Goal: Task Accomplishment & Management: Use online tool/utility

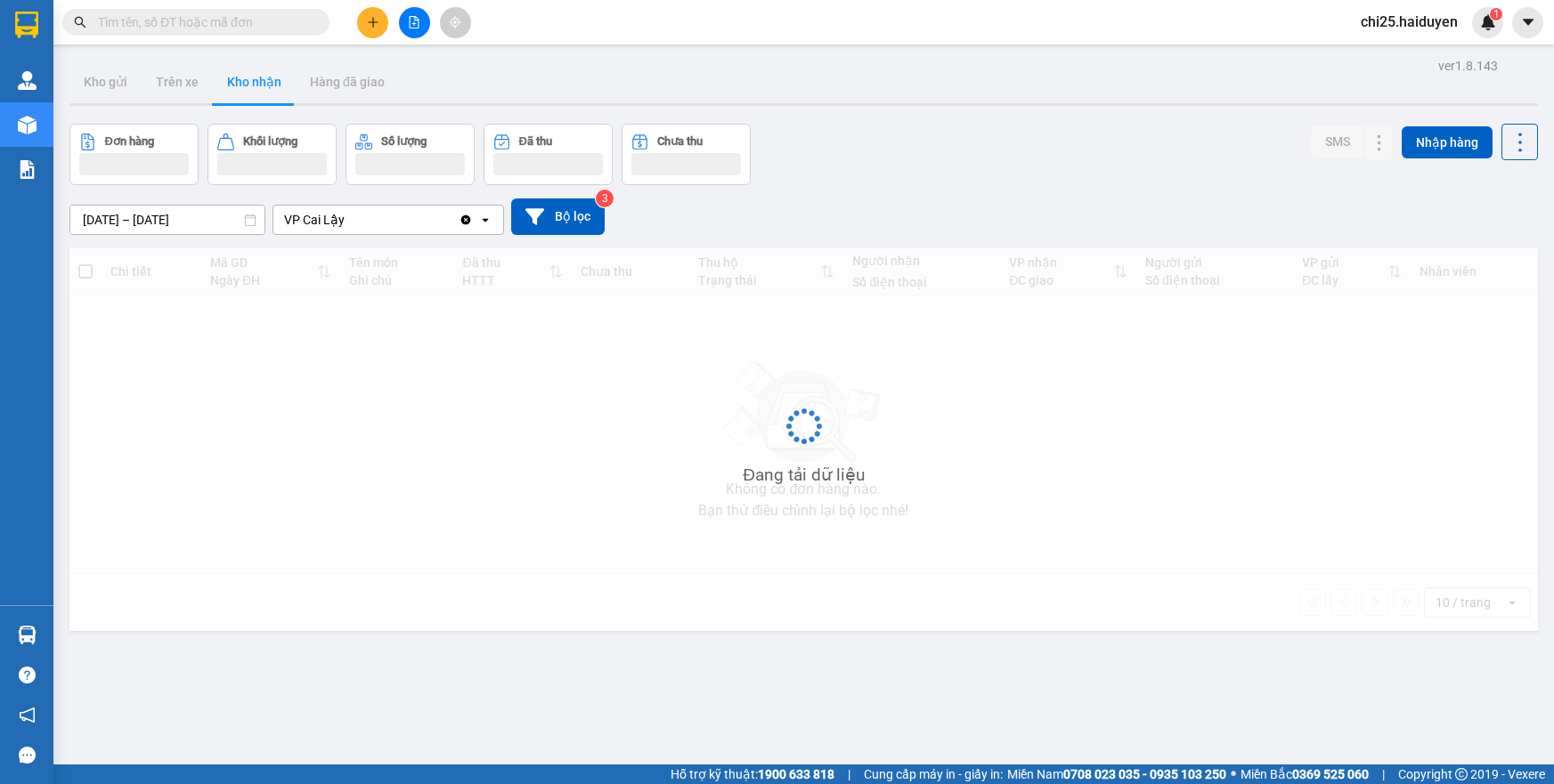
click at [1415, 24] on span "chi25.haiduyen" at bounding box center [1410, 22] width 126 height 22
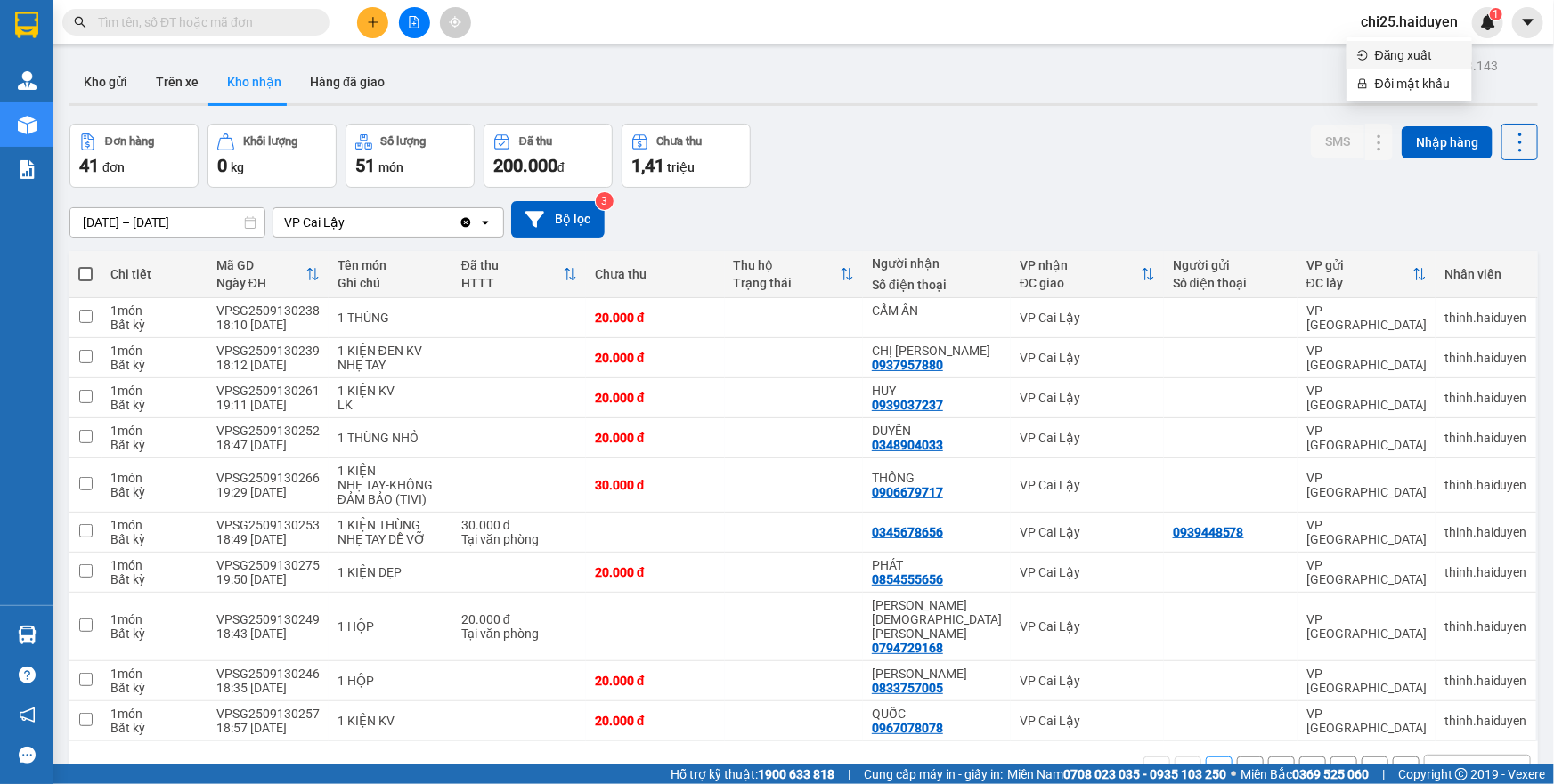
click at [1407, 57] on span "Đăng xuất" at bounding box center [1418, 55] width 87 height 19
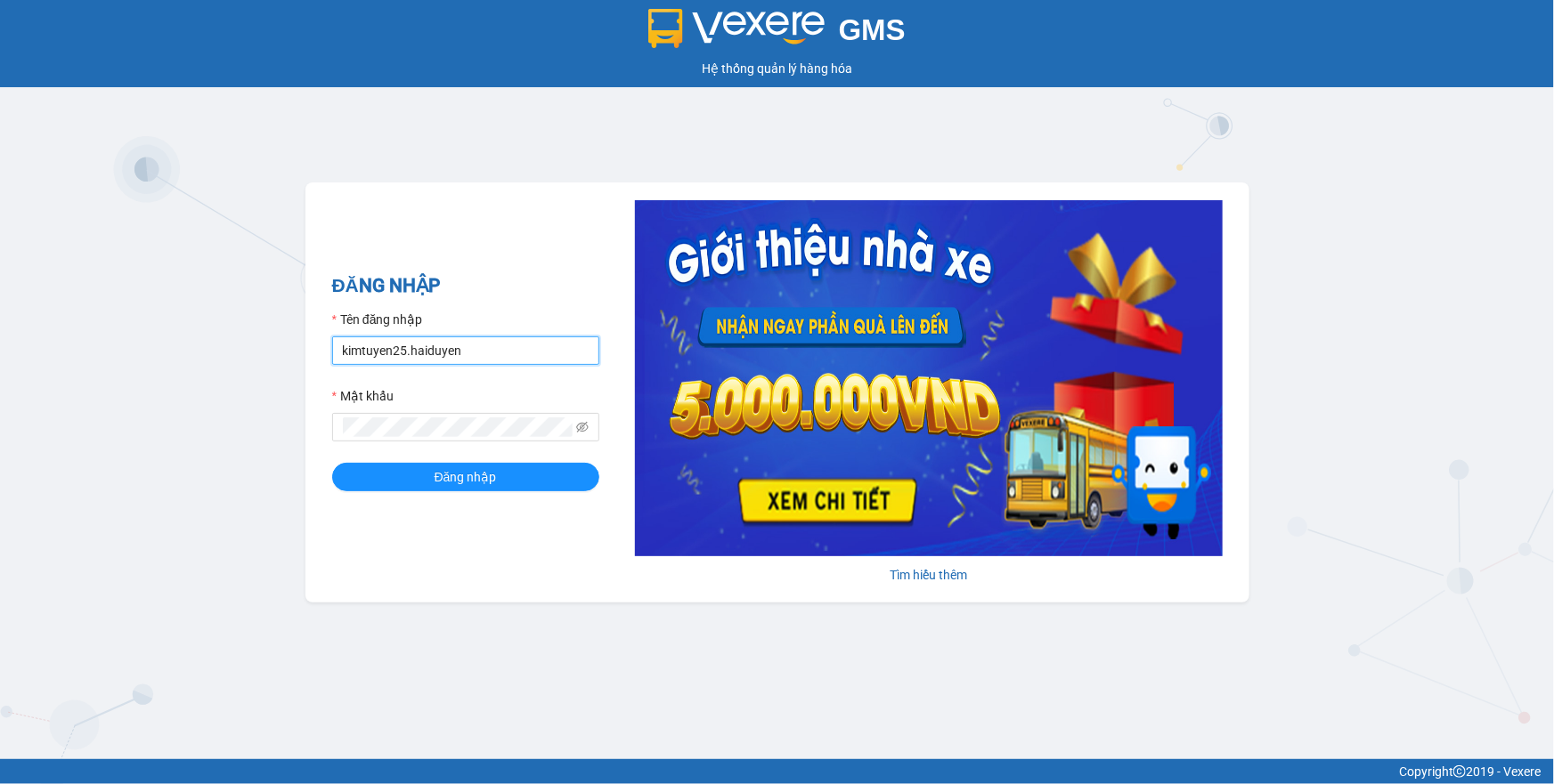
click at [482, 348] on input "kimtuyen25.haiduyen" at bounding box center [465, 350] width 267 height 28
type input "chi25.haiduyen"
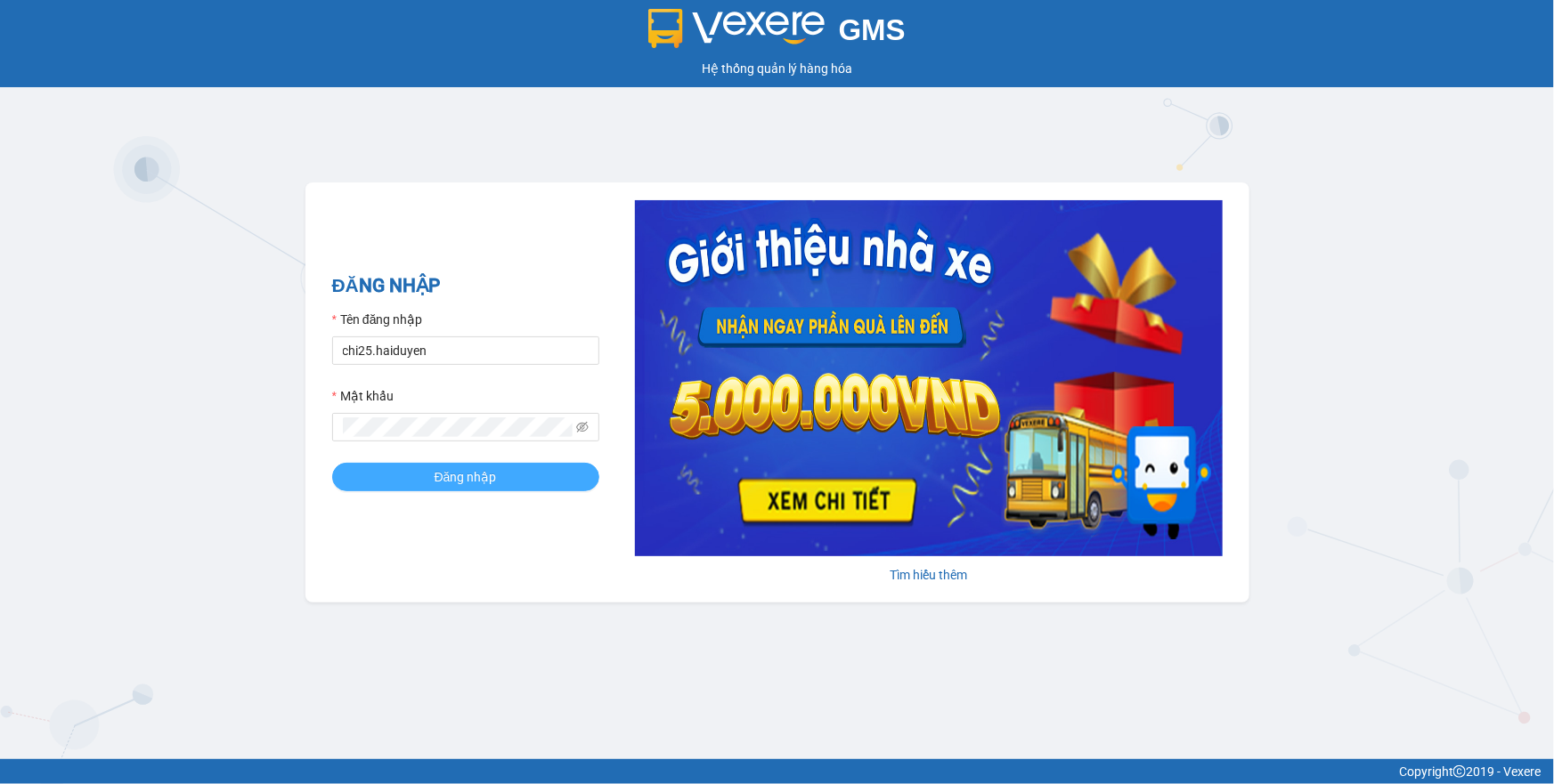
click at [437, 489] on button "Đăng nhập" at bounding box center [465, 477] width 267 height 28
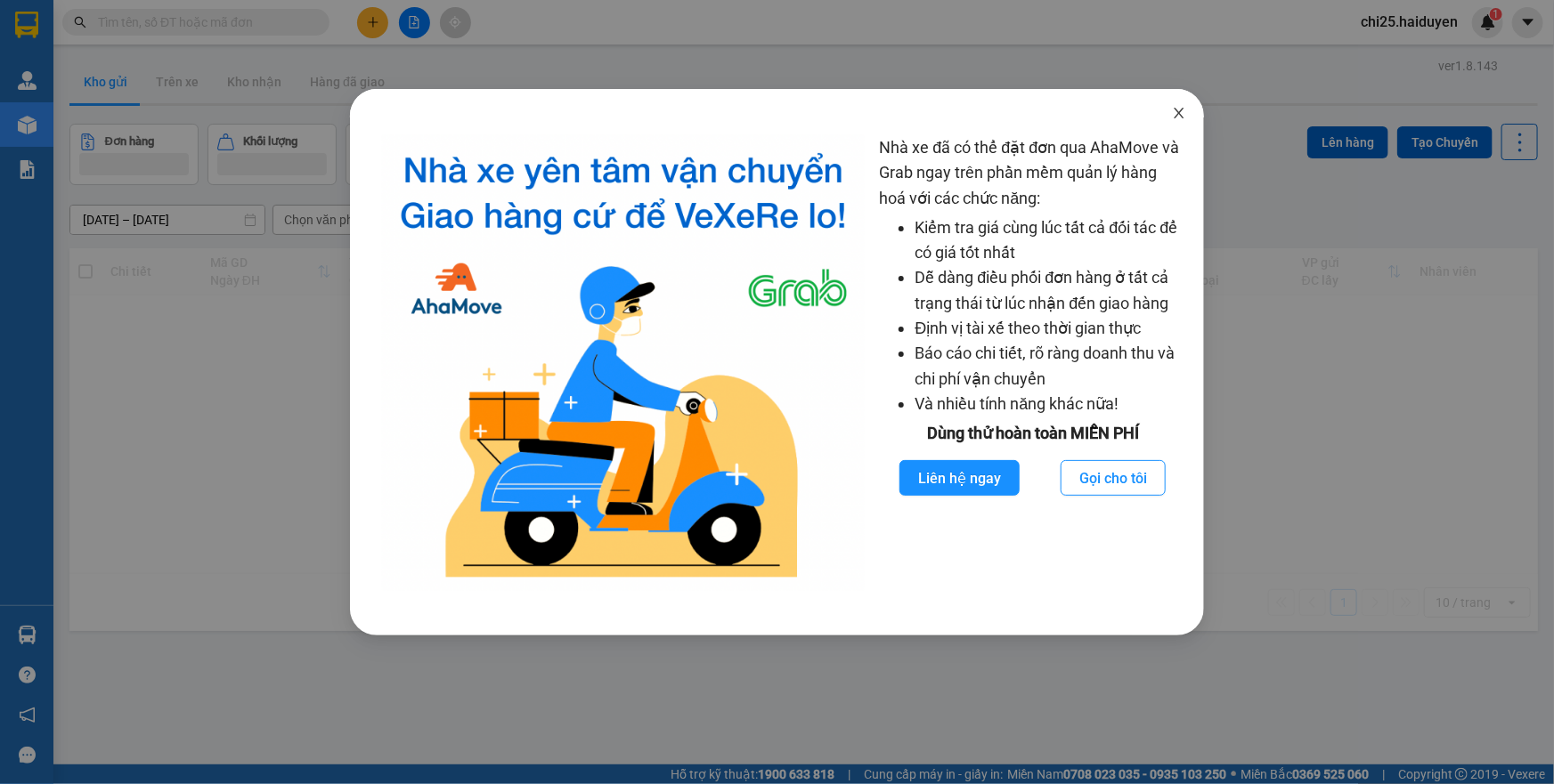
click at [1182, 106] on span "Close" at bounding box center [1179, 114] width 50 height 50
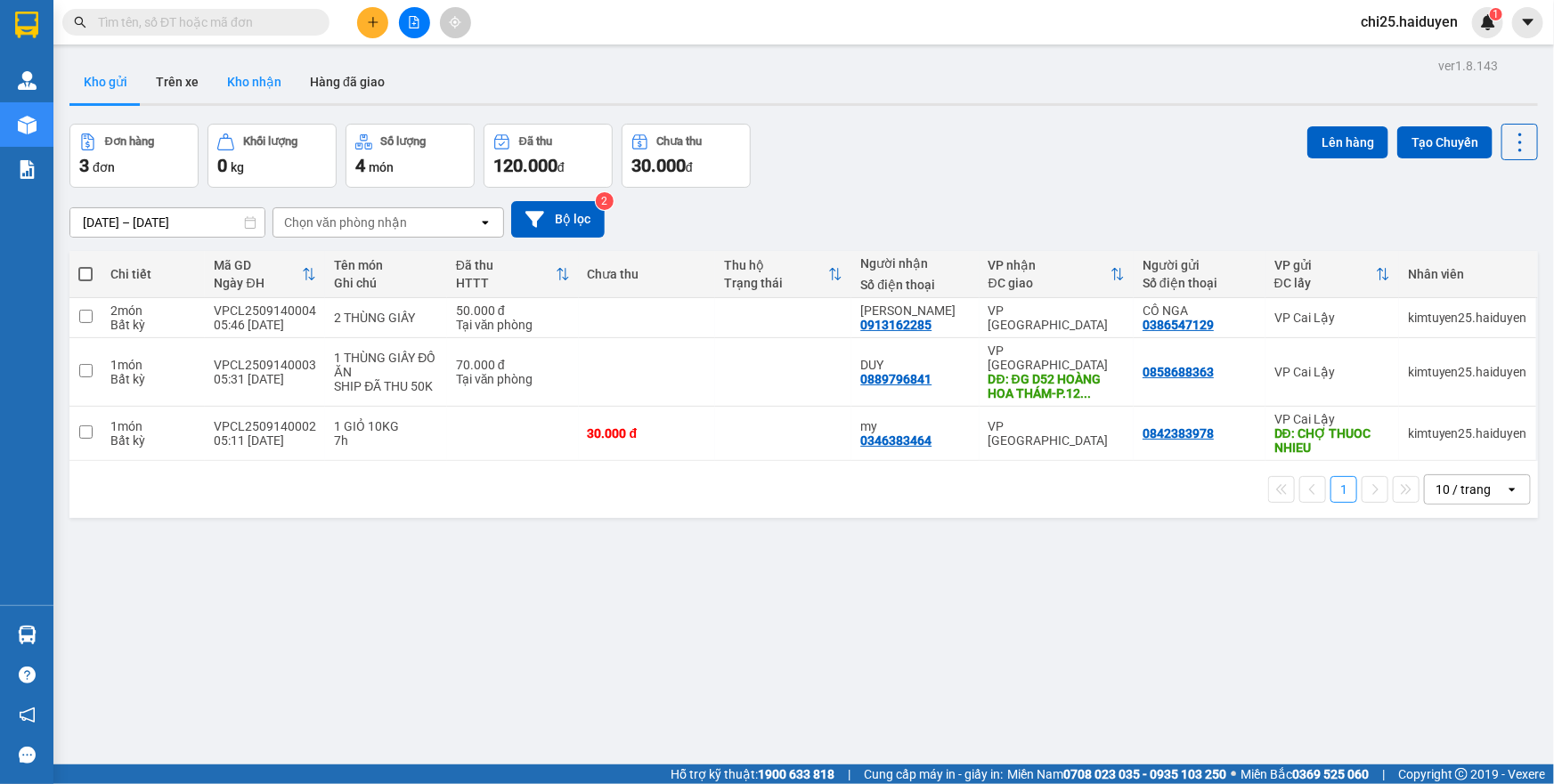
click at [247, 63] on button "Kho nhận" at bounding box center [254, 81] width 83 height 43
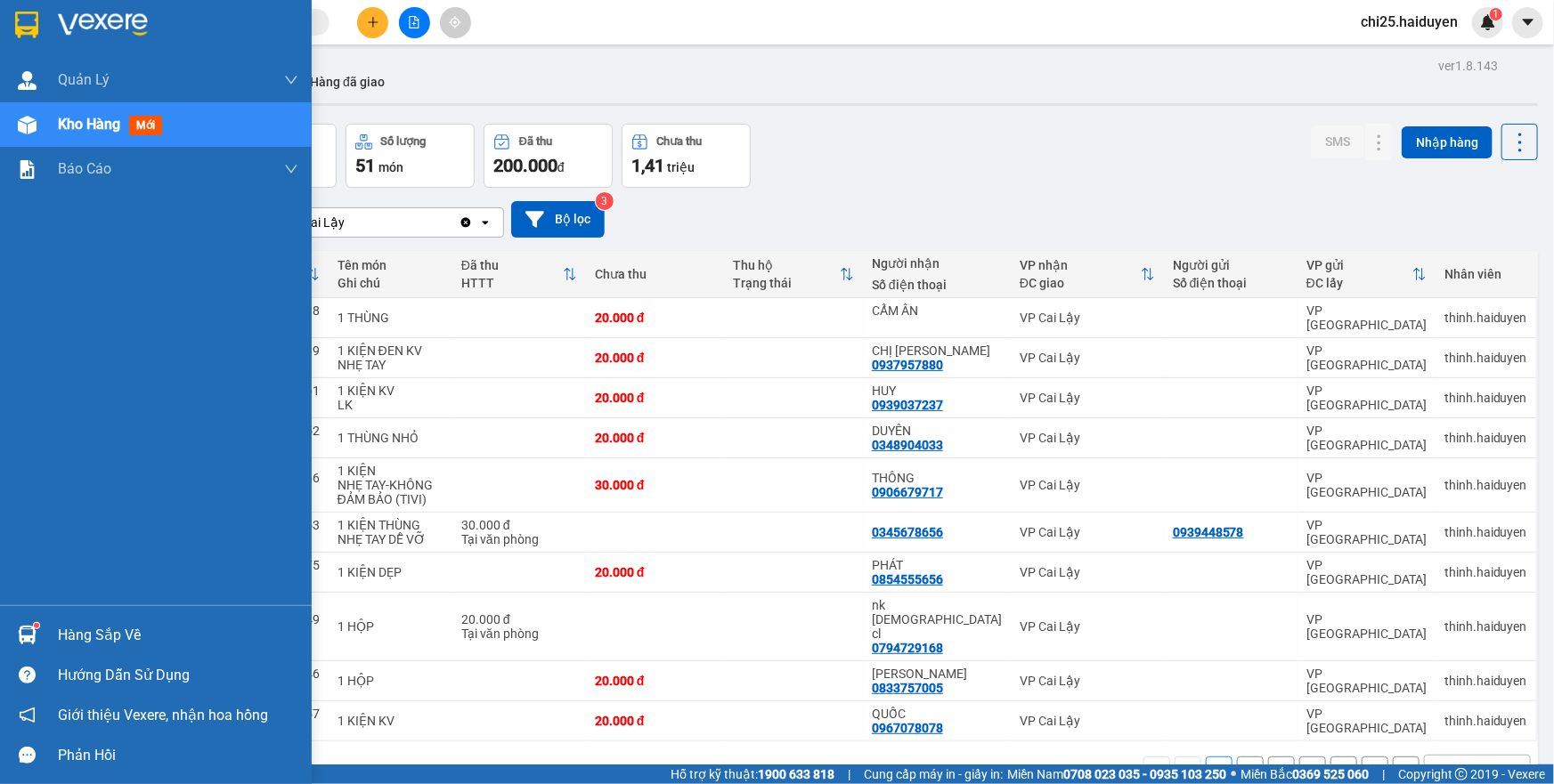
click at [0, 249] on div "Quản Lý Quản lý thu hộ Kho hàng mới Báo cáo Báo cáo dòng tiền (nhân viên)" at bounding box center [156, 331] width 312 height 548
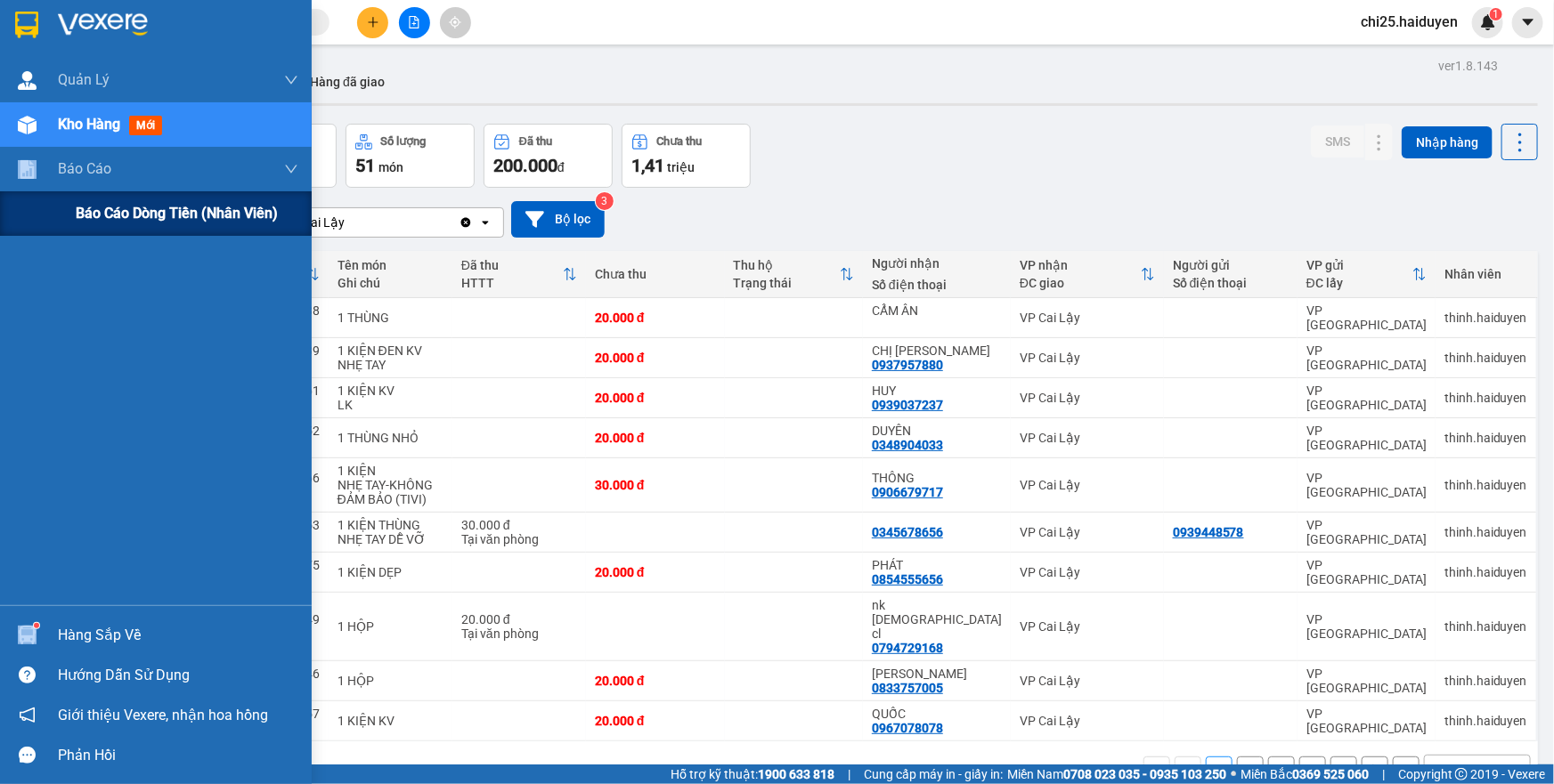
click at [69, 218] on div "Báo cáo dòng tiền (nhân viên)" at bounding box center [156, 213] width 312 height 45
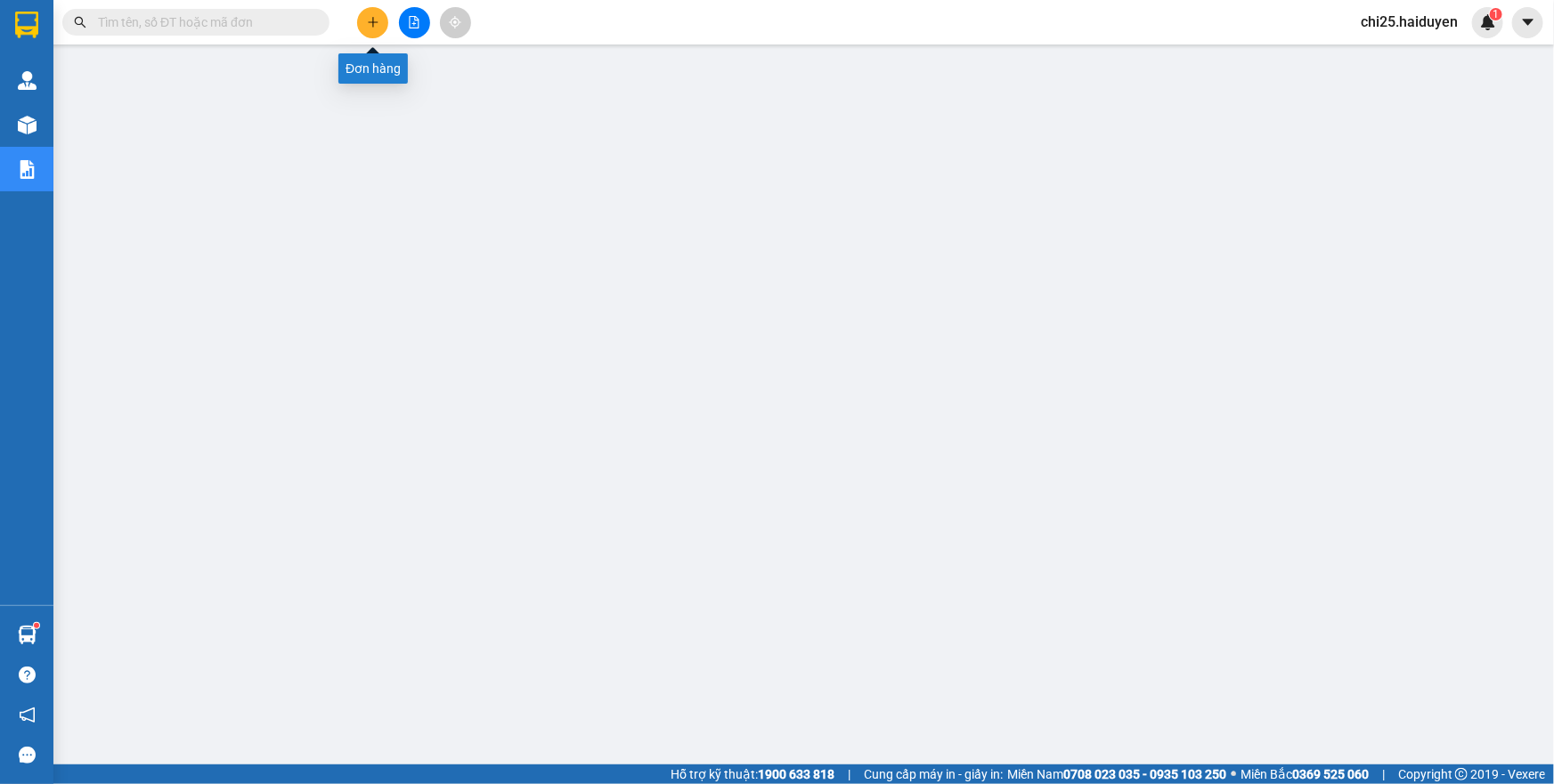
click at [368, 22] on icon "plus" at bounding box center [372, 21] width 10 height 1
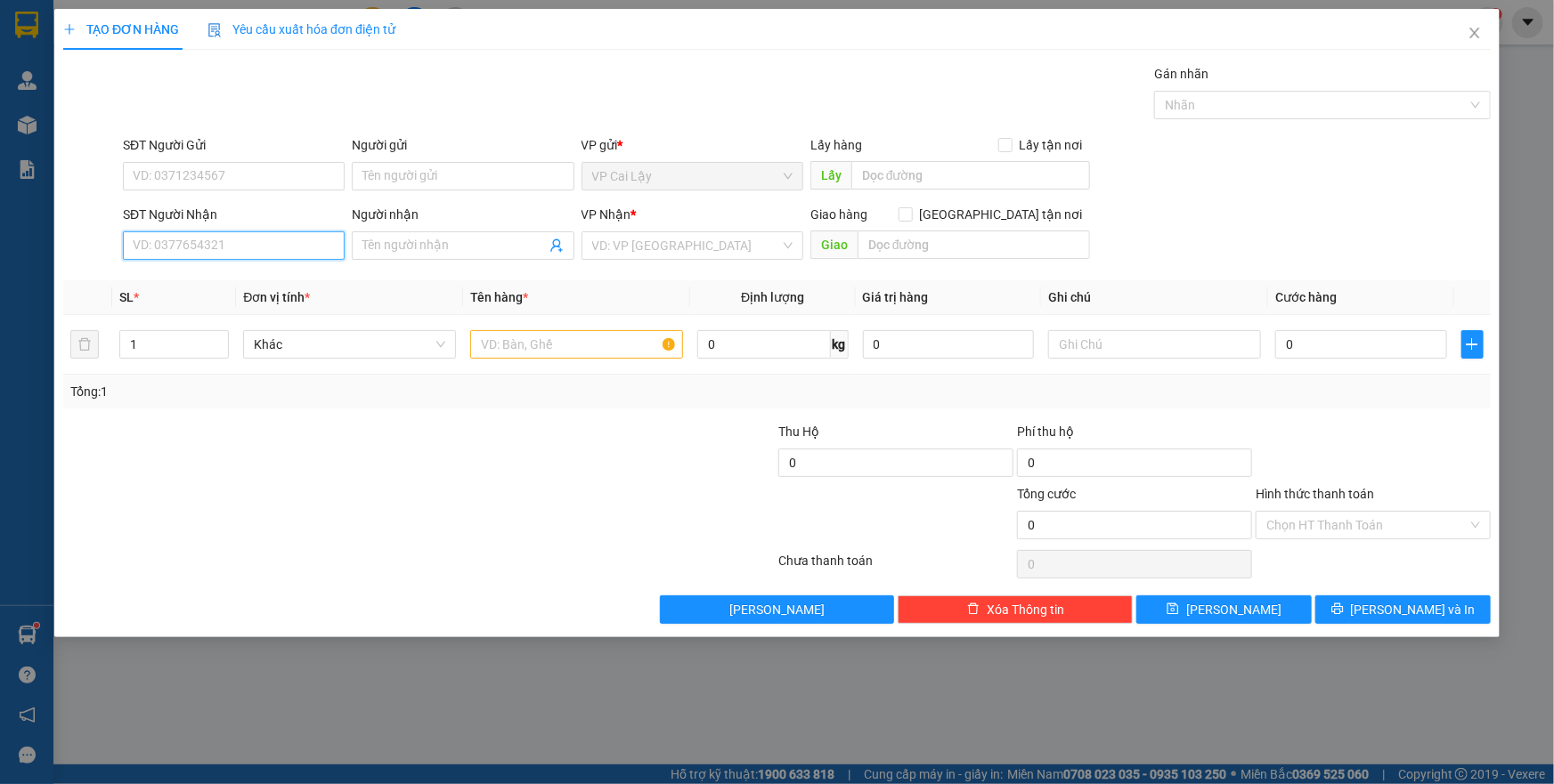
click at [287, 248] on input "SĐT Người Nhận" at bounding box center [233, 245] width 222 height 28
type input "0913905149"
click at [303, 277] on div "0913905149 - Nguyên" at bounding box center [234, 281] width 201 height 19
type input "Nguyên"
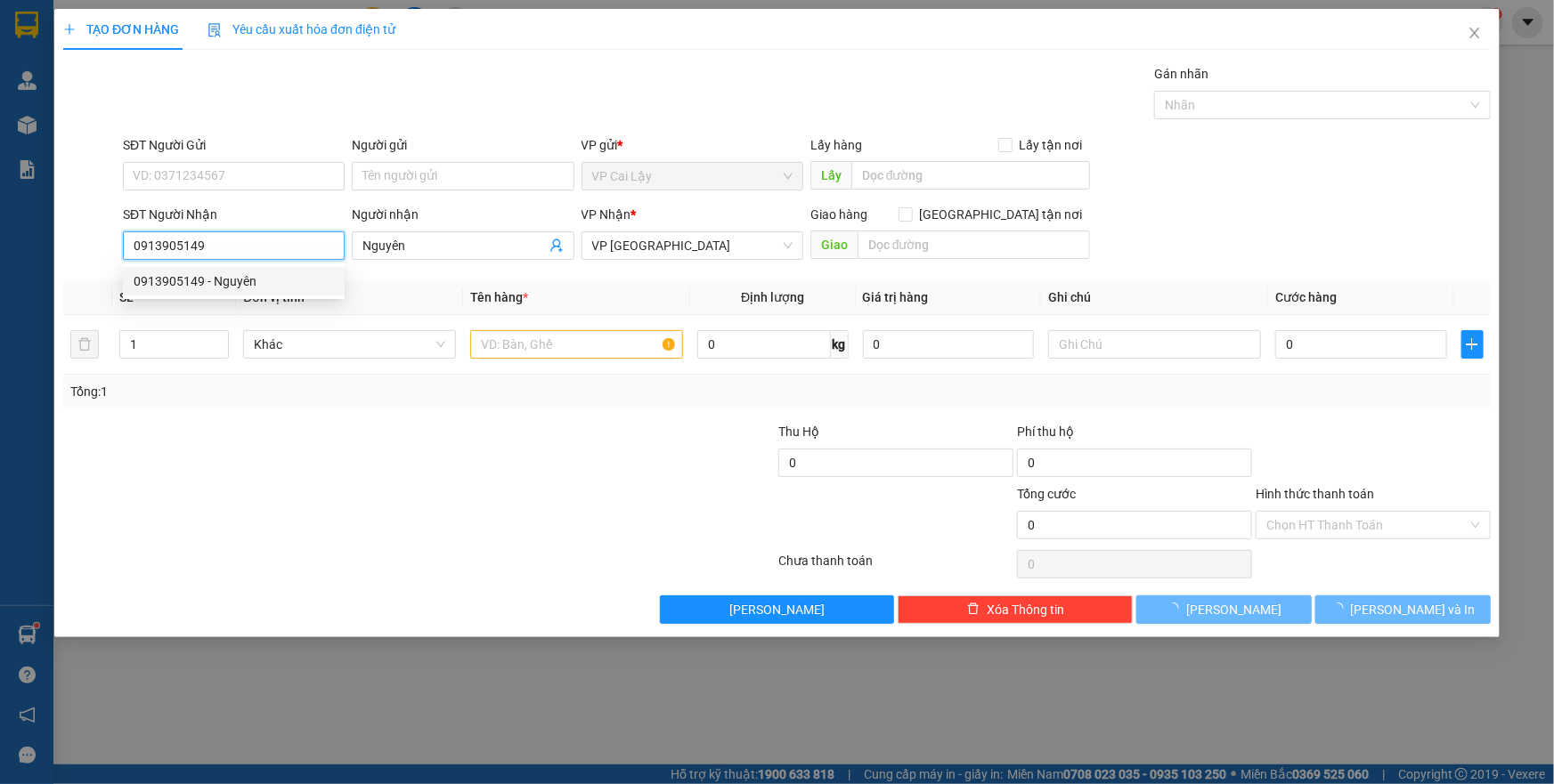
type input "30.000"
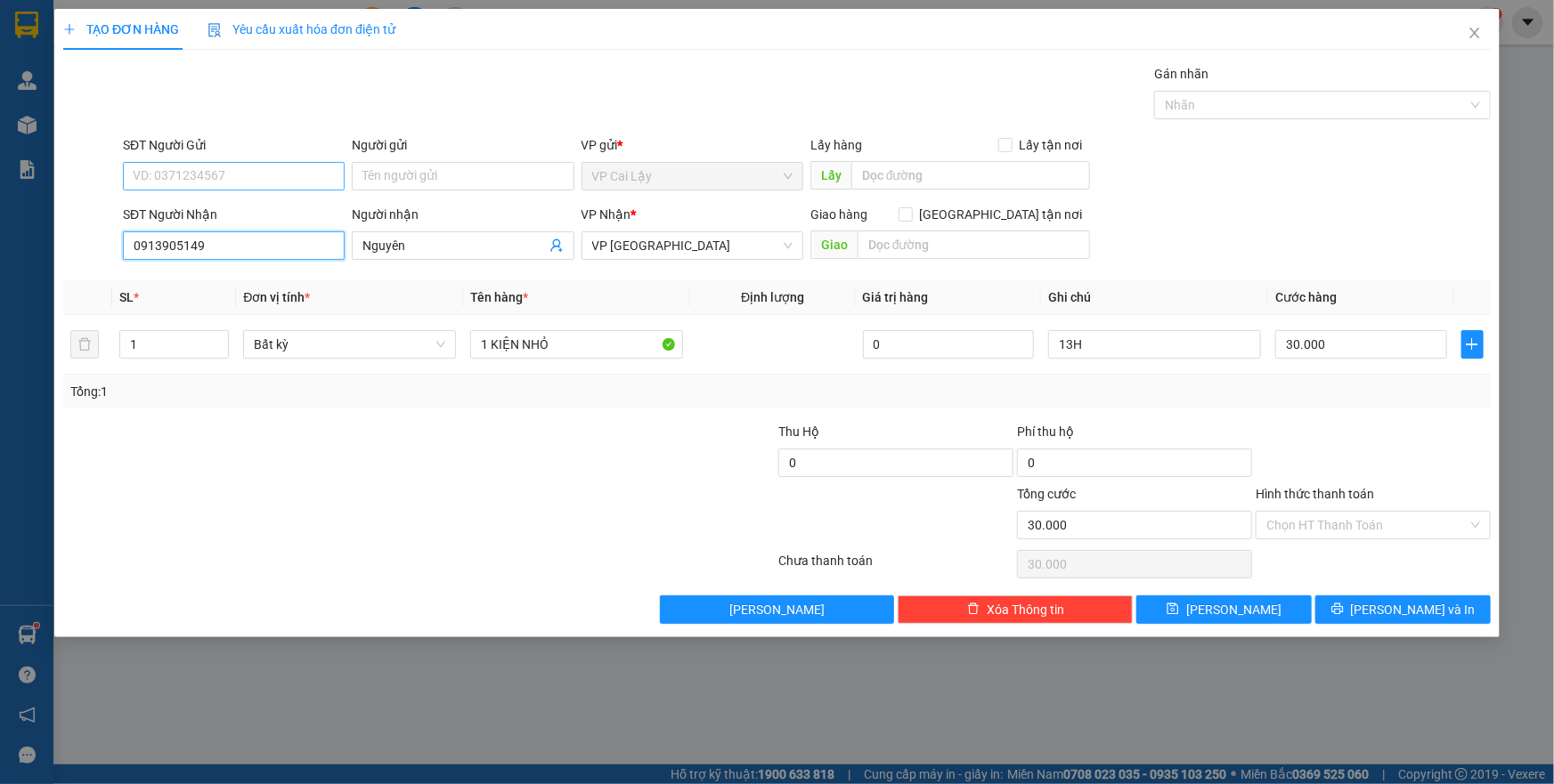
type input "0913905149"
click at [282, 171] on input "SĐT Người Gửi" at bounding box center [233, 176] width 222 height 28
click at [230, 244] on div "0828080063" at bounding box center [234, 240] width 201 height 19
type input "0828080063"
type input "ấp bắc"
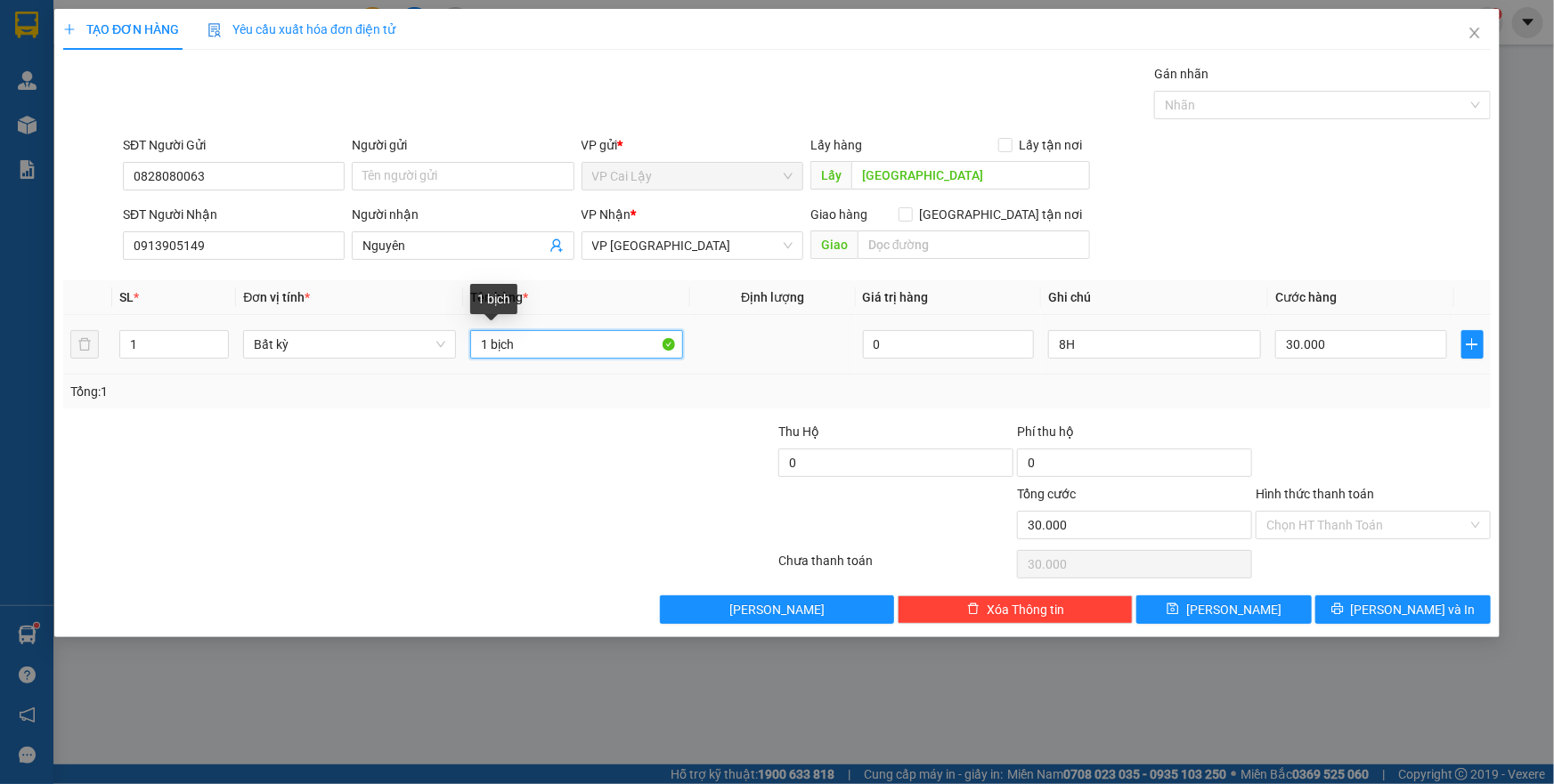
drag, startPoint x: 533, startPoint y: 342, endPoint x: 474, endPoint y: 338, distance: 59.1
click at [474, 338] on input "1 bịch" at bounding box center [576, 344] width 212 height 28
click at [571, 351] on input "1 bịch" at bounding box center [576, 344] width 212 height 28
click at [1319, 347] on input "30.000" at bounding box center [1362, 344] width 172 height 28
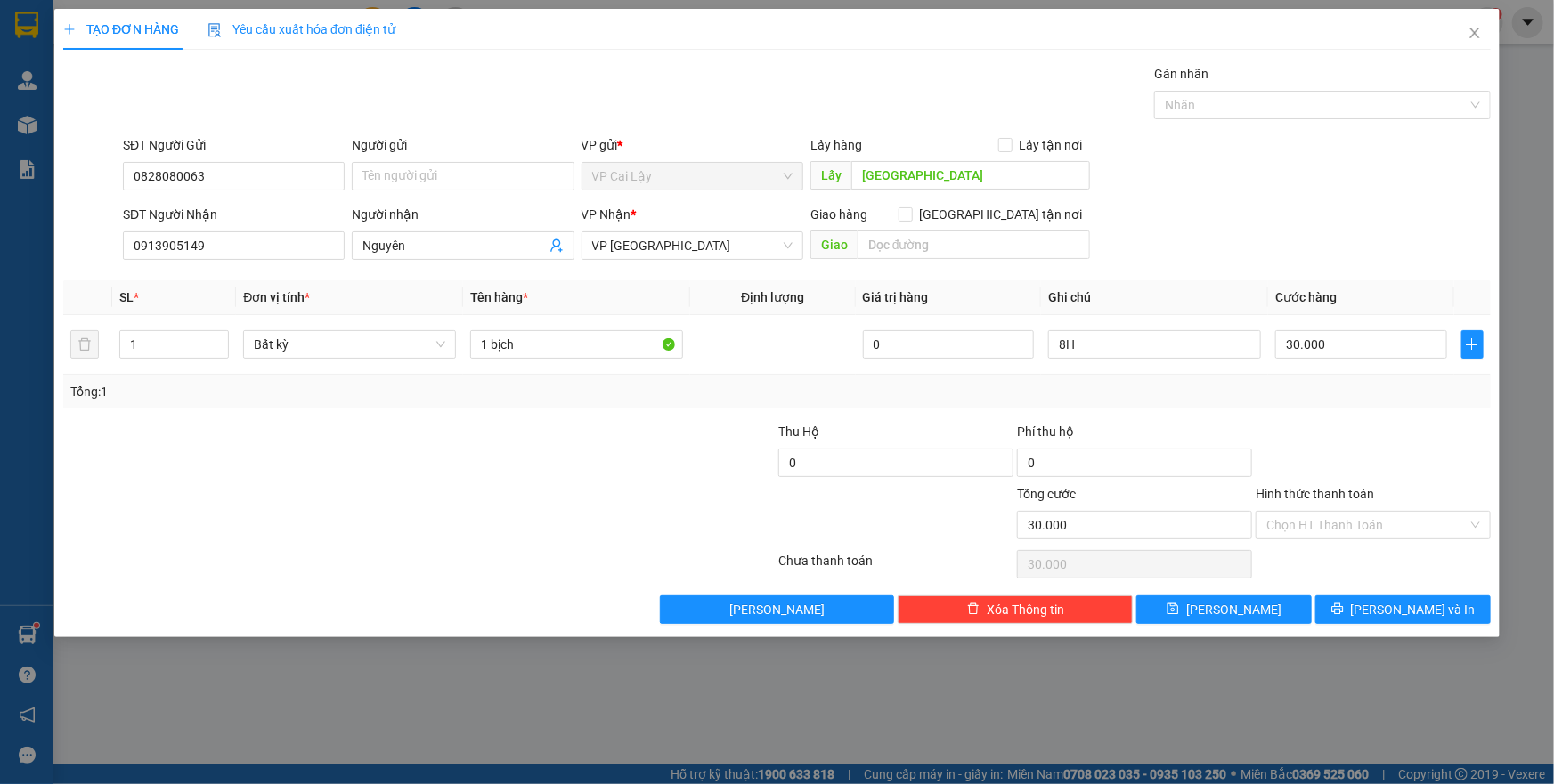
click at [1326, 423] on div at bounding box center [1373, 453] width 239 height 62
click at [1116, 348] on input "8H" at bounding box center [1155, 344] width 212 height 28
click at [1358, 453] on div at bounding box center [1373, 453] width 239 height 62
click at [1356, 520] on input "Hình thức thanh toán" at bounding box center [1367, 525] width 202 height 26
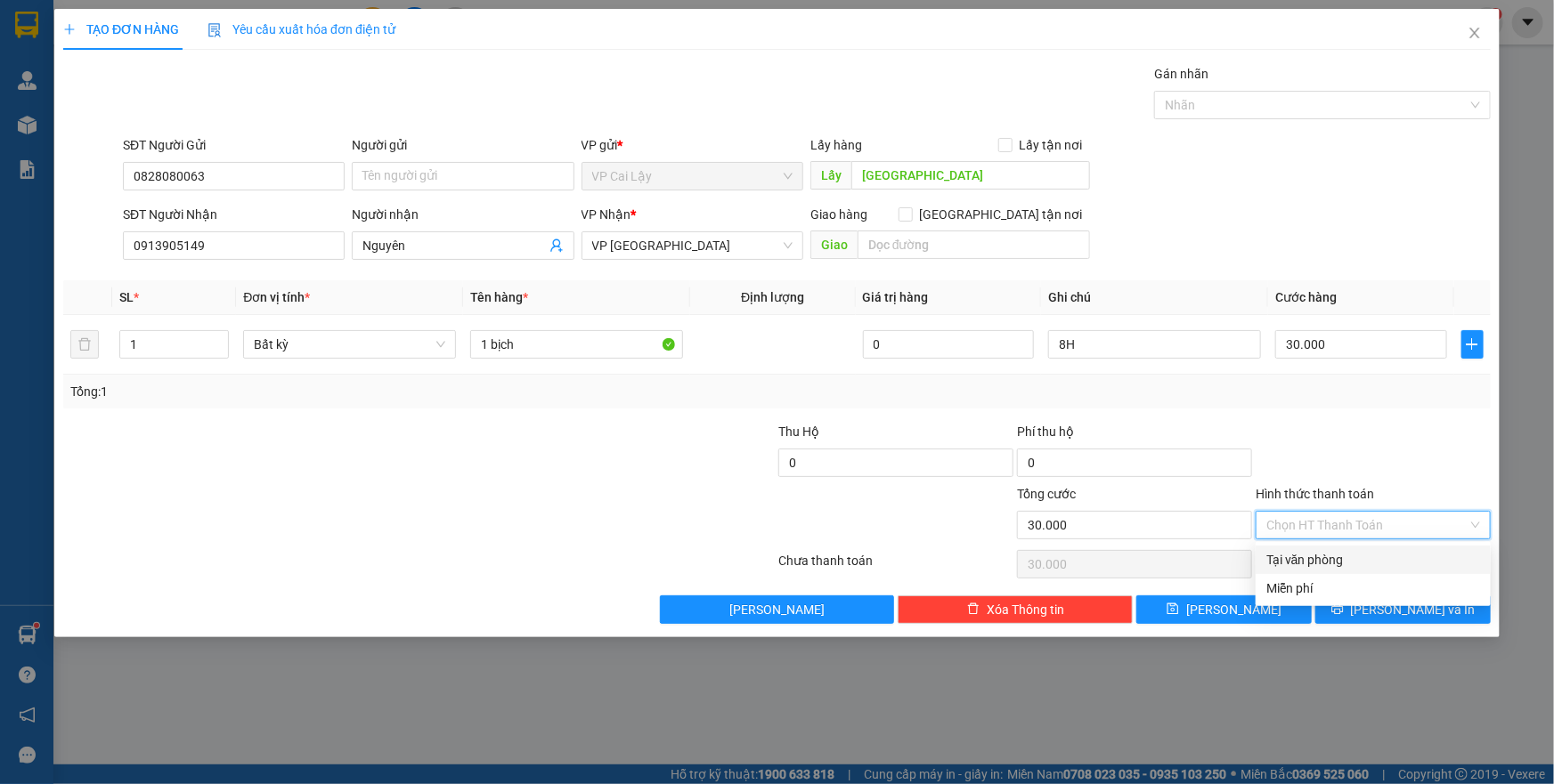
click at [1352, 560] on div "Tại văn phòng" at bounding box center [1373, 560] width 213 height 19
type input "0"
click at [1396, 431] on div at bounding box center [1373, 453] width 239 height 62
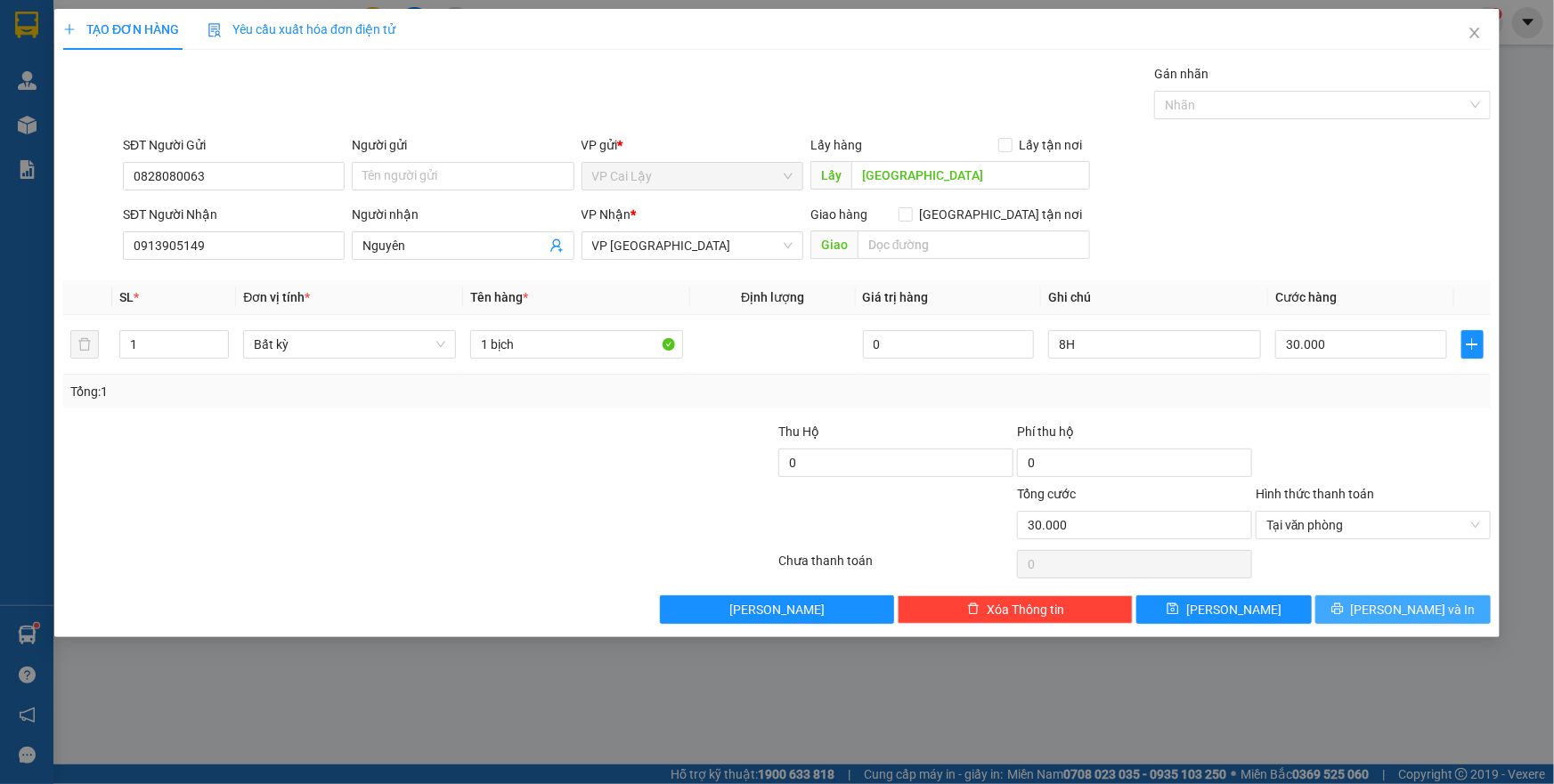
click at [1388, 614] on span "Lưu và In" at bounding box center [1414, 609] width 125 height 19
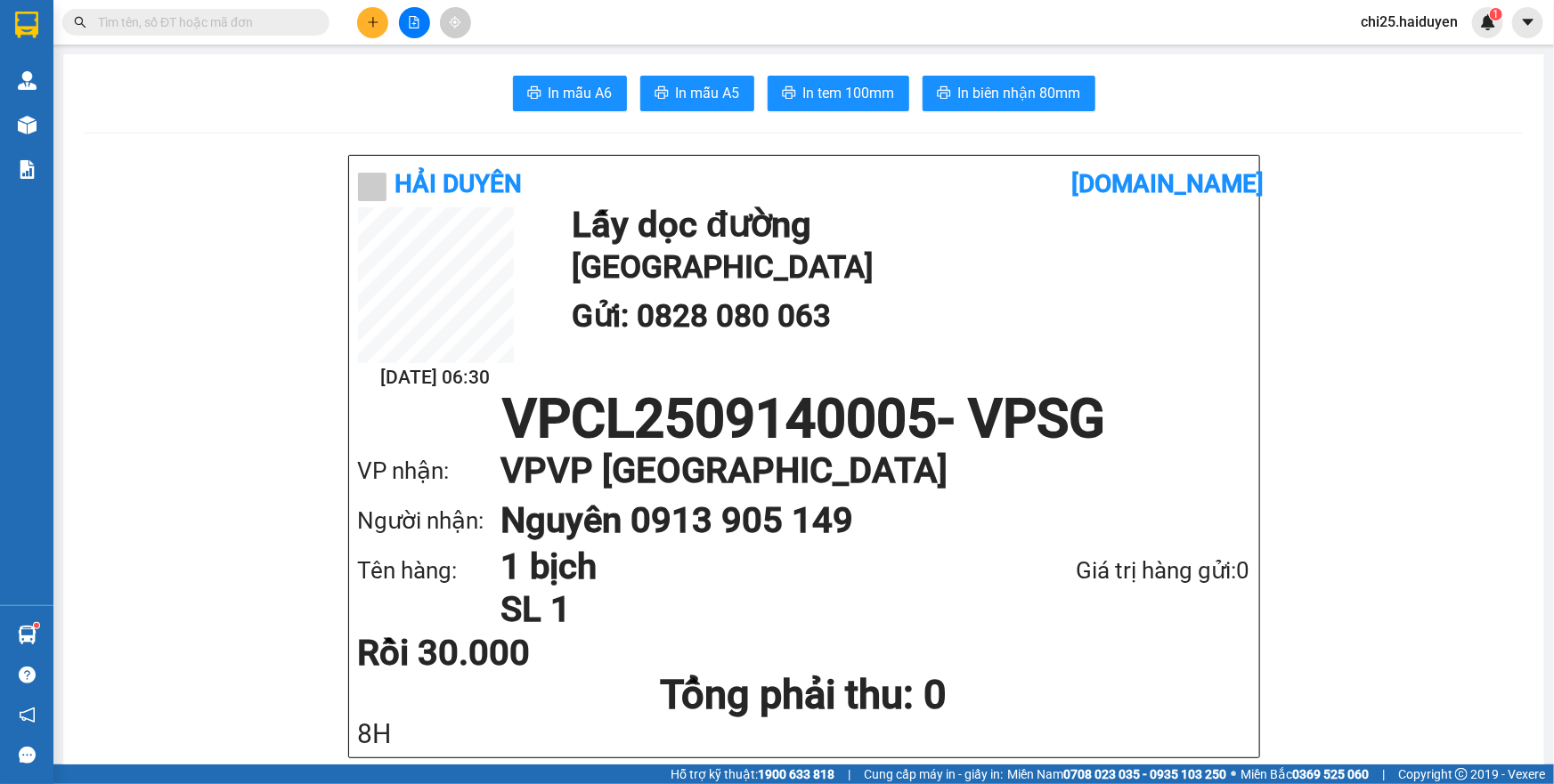
click at [265, 32] on span at bounding box center [195, 22] width 267 height 26
click at [270, 26] on input "text" at bounding box center [202, 22] width 210 height 19
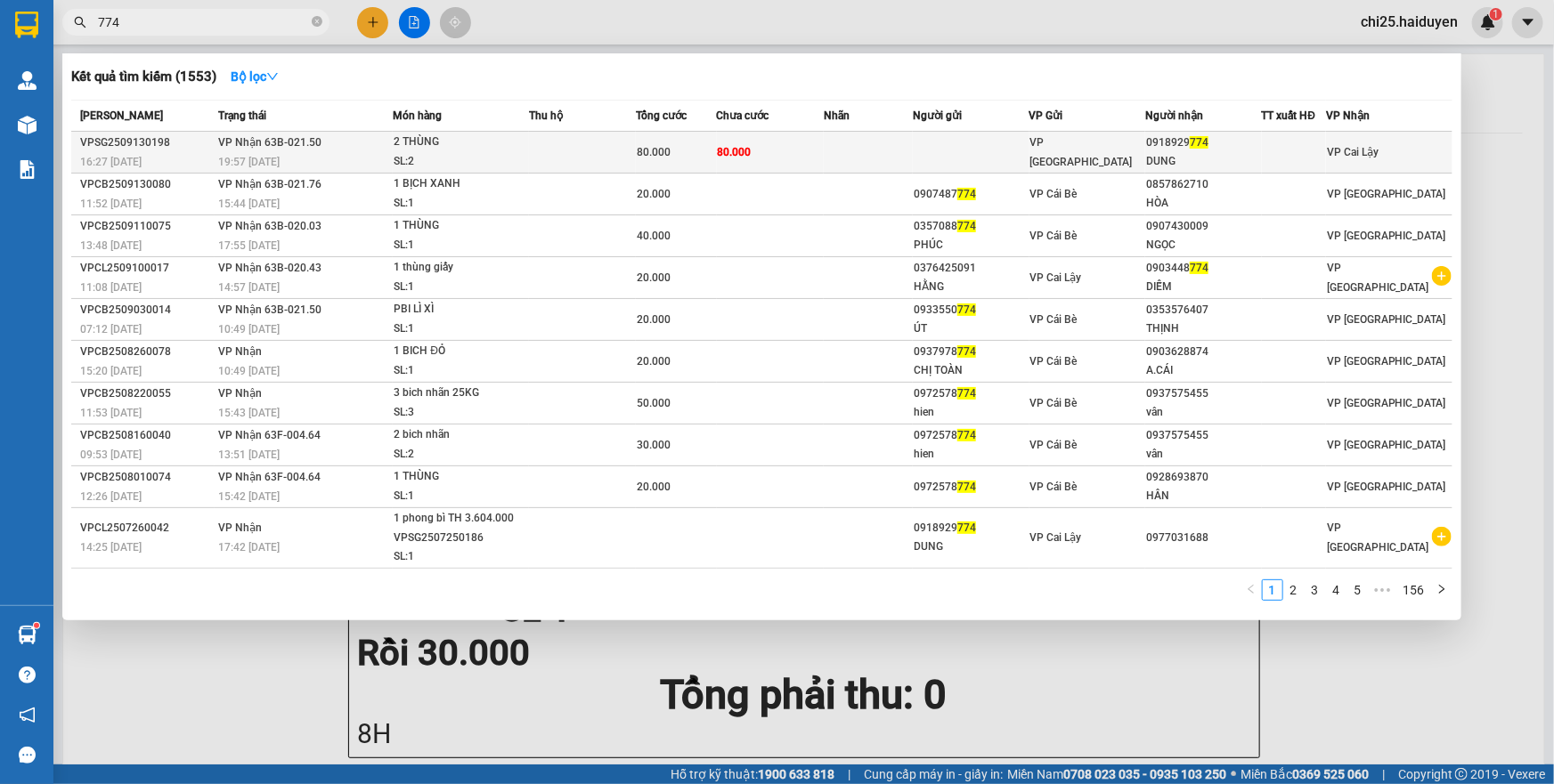
type input "774"
click at [951, 156] on td at bounding box center [970, 153] width 116 height 42
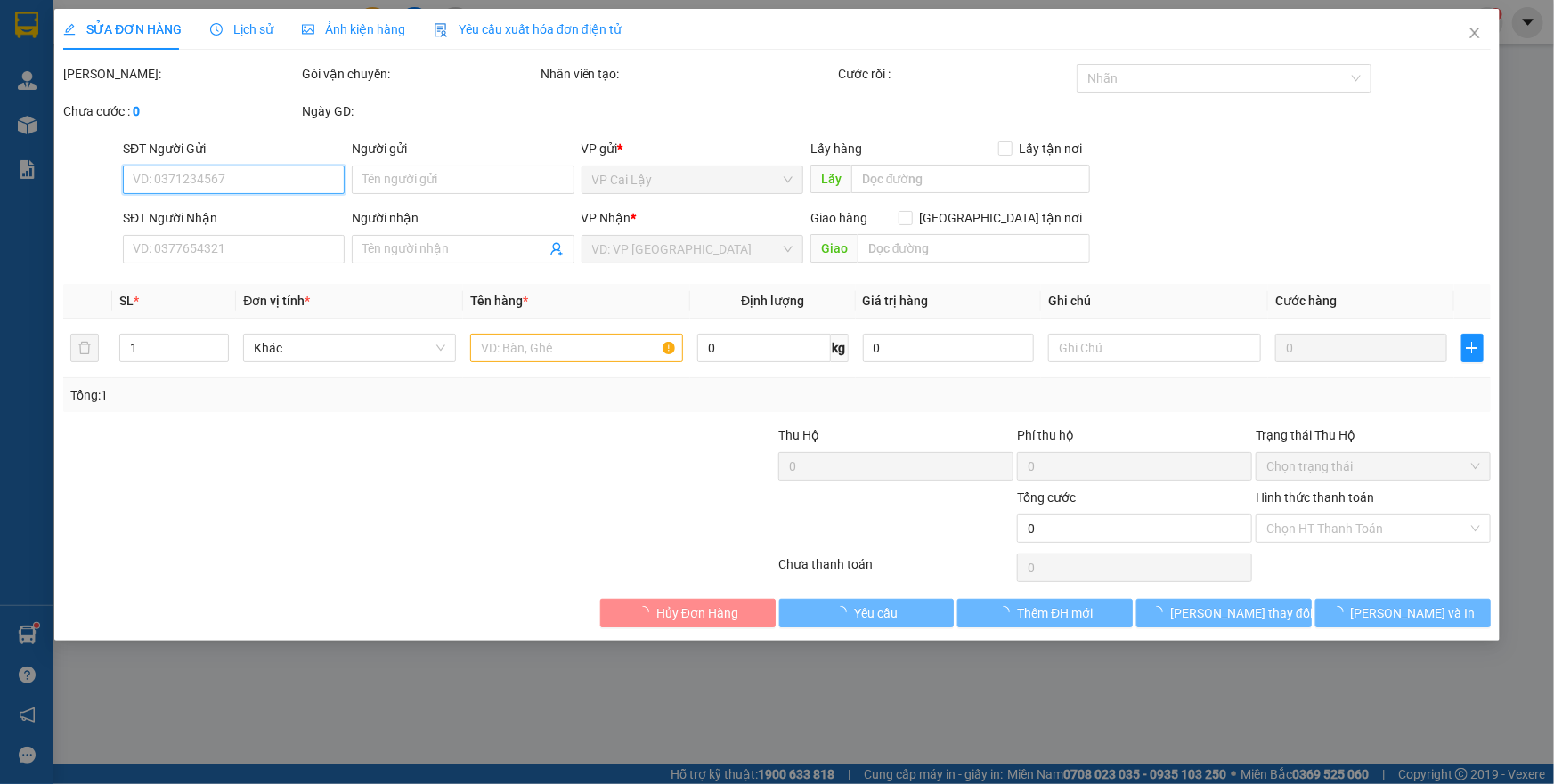
type input "0918929774"
type input "DUNG"
type input "80.000"
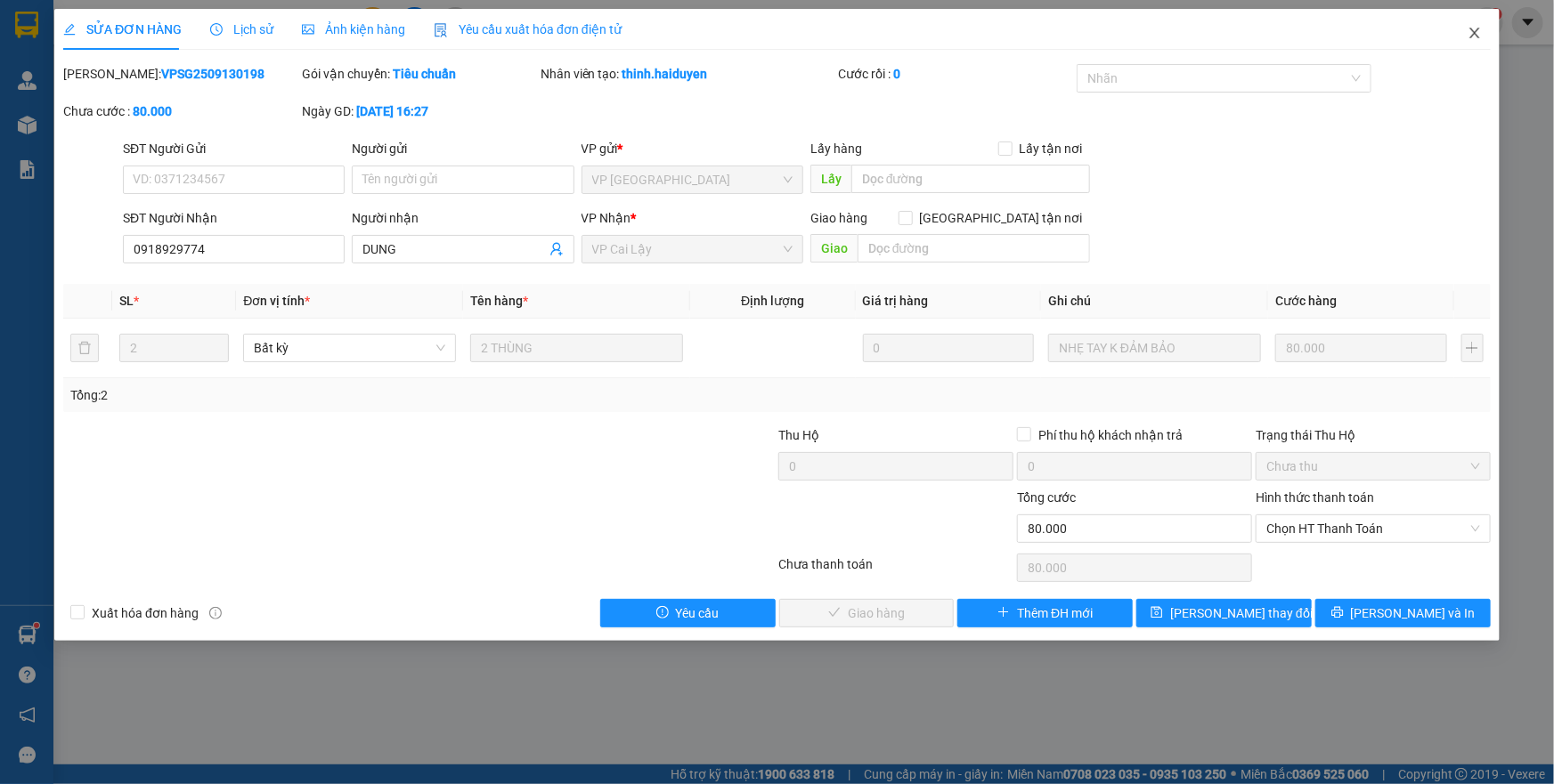
click at [1469, 34] on icon "close" at bounding box center [1476, 33] width 15 height 15
